Goal: Navigation & Orientation: Find specific page/section

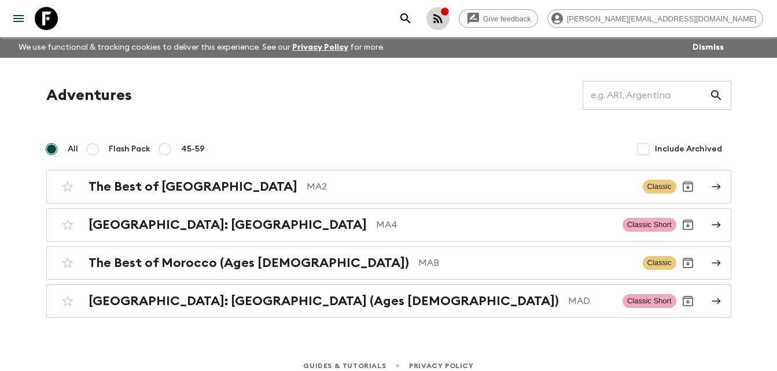
click at [449, 14] on icon "button" at bounding box center [444, 11] width 9 height 9
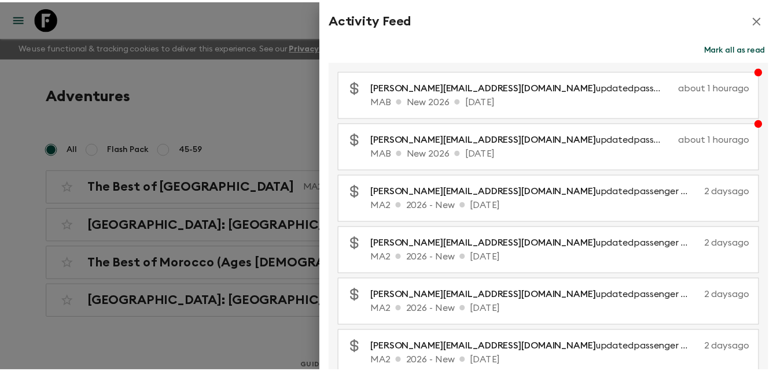
scroll to position [12, 0]
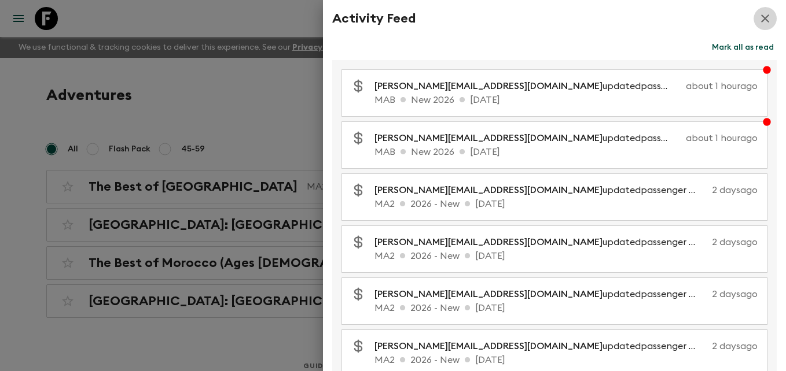
click at [759, 17] on icon "button" at bounding box center [765, 19] width 14 height 14
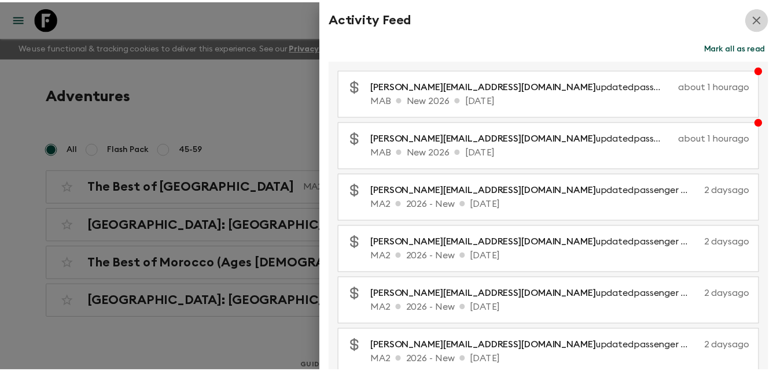
scroll to position [0, 0]
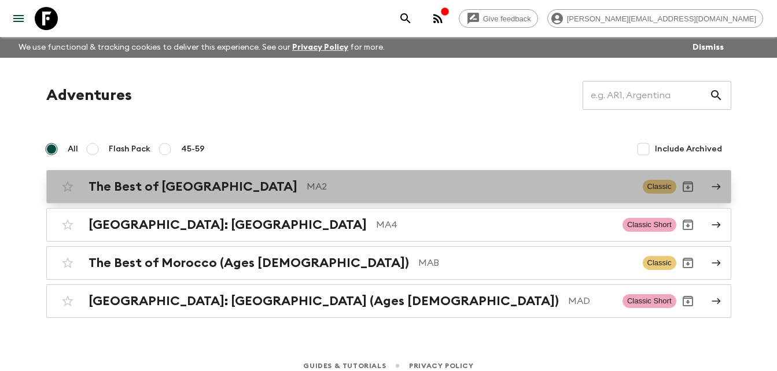
click at [307, 187] on p "MA2" at bounding box center [470, 187] width 327 height 14
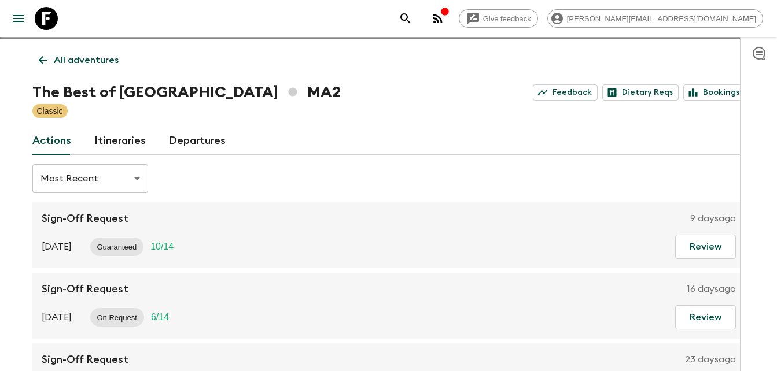
scroll to position [14, 0]
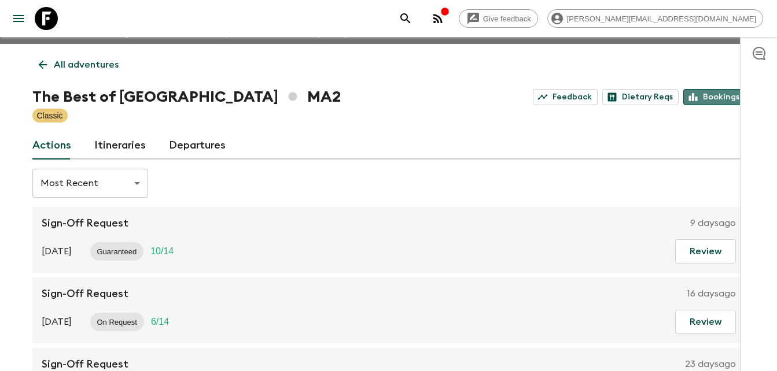
click at [710, 97] on link "Bookings" at bounding box center [714, 97] width 62 height 16
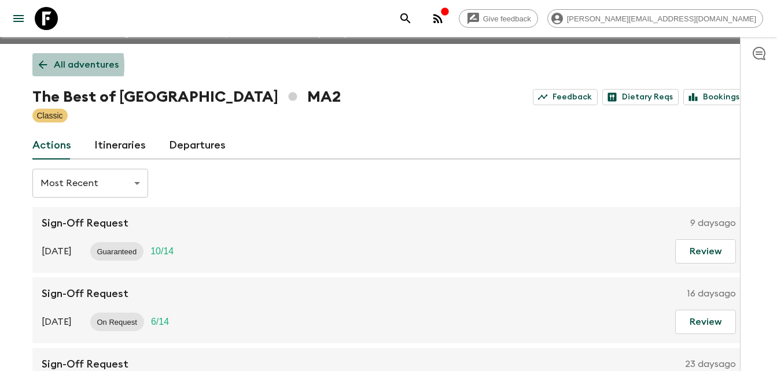
click at [40, 66] on icon at bounding box center [42, 65] width 9 height 9
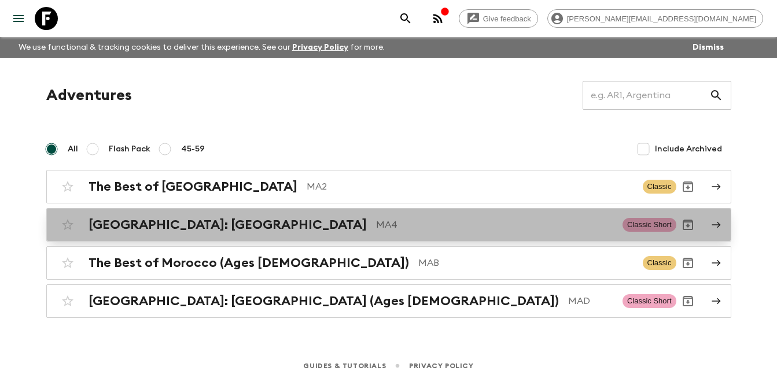
click at [205, 226] on h2 "[GEOGRAPHIC_DATA]: [GEOGRAPHIC_DATA]" at bounding box center [228, 224] width 278 height 15
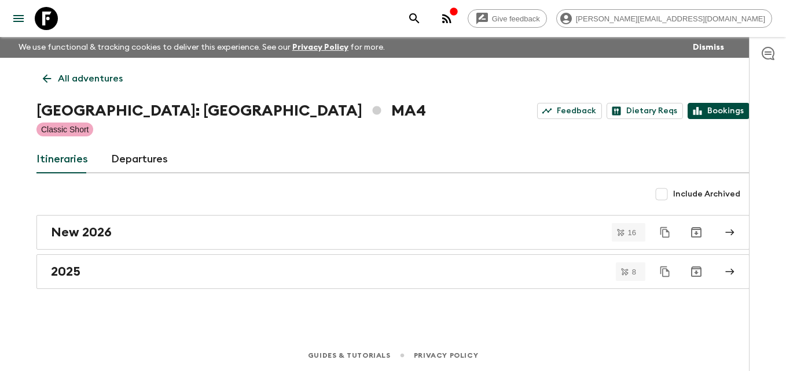
click at [723, 111] on link "Bookings" at bounding box center [718, 111] width 62 height 16
click at [47, 83] on icon at bounding box center [46, 78] width 13 height 13
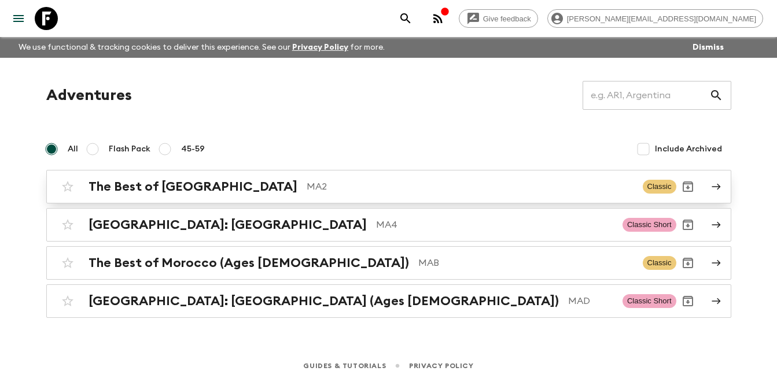
click at [175, 186] on h2 "The Best of [GEOGRAPHIC_DATA]" at bounding box center [193, 186] width 209 height 15
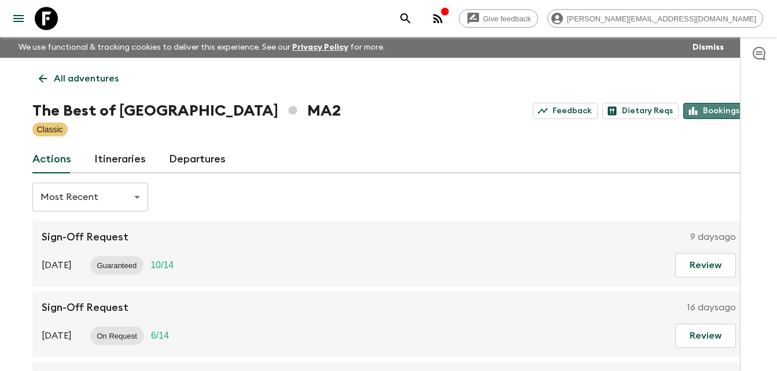
click at [722, 111] on link "Bookings" at bounding box center [714, 111] width 62 height 16
